Goal: Check status

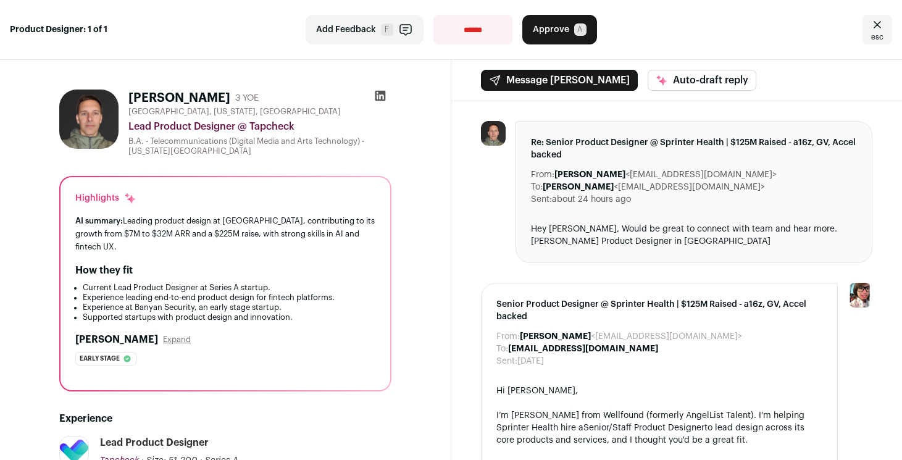
click at [488, 33] on select "**********" at bounding box center [472, 30] width 79 height 30
select select "**********"
click at [433, 15] on select "**********" at bounding box center [472, 30] width 79 height 30
